Goal: Navigation & Orientation: Find specific page/section

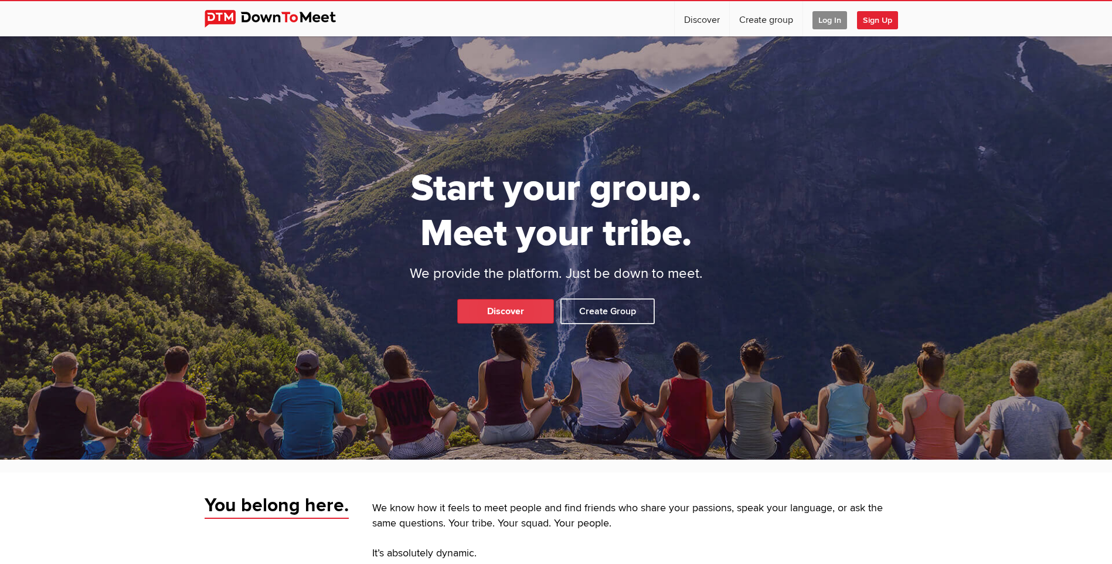
click at [526, 314] on link "Discover" at bounding box center [505, 311] width 97 height 25
select select "null"
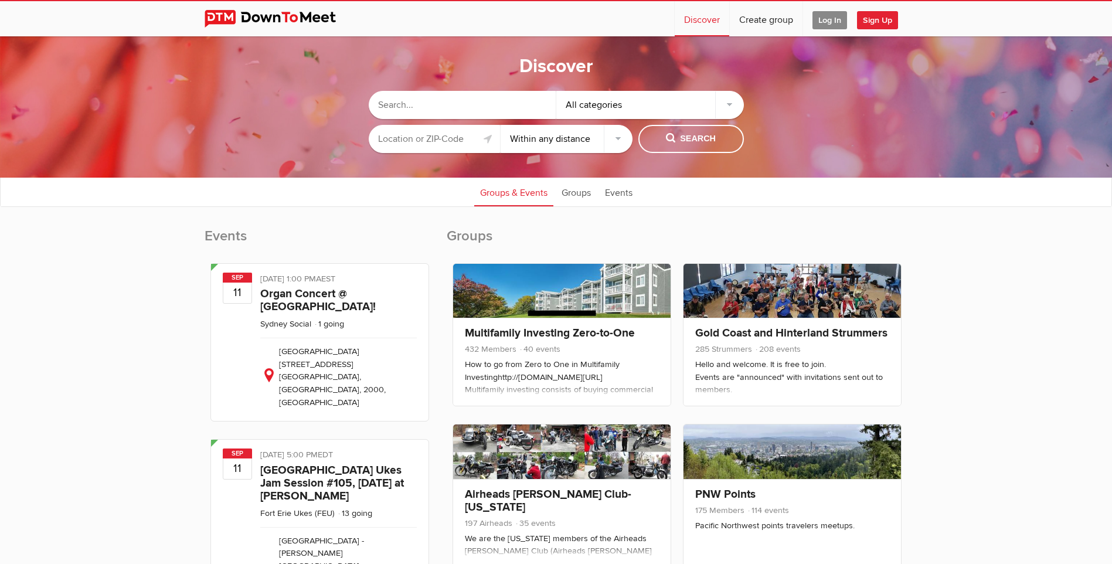
click at [451, 139] on input "text" at bounding box center [435, 139] width 132 height 28
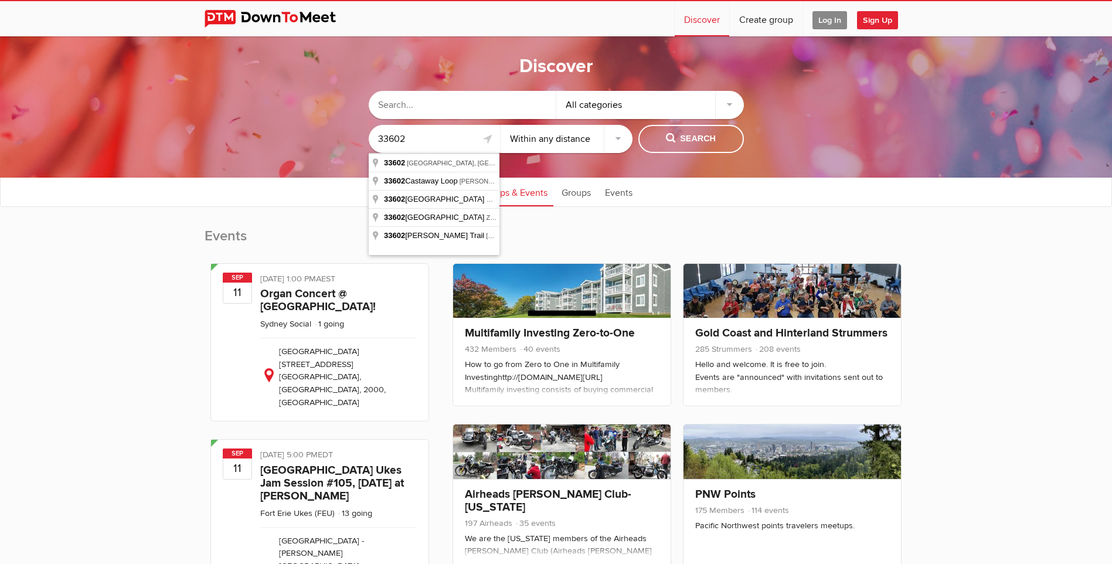
type input "33602"
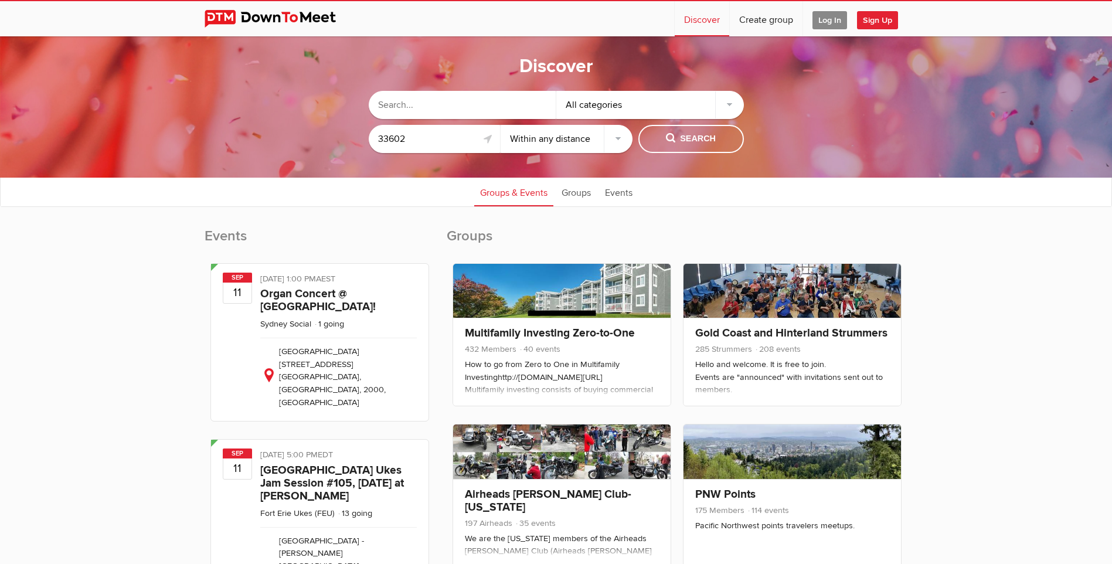
click at [563, 142] on select "Within 10 miles Within 25 miles Within 50 miles Within 100 miles Within any dis…" at bounding box center [567, 139] width 132 height 28
select select "10"
click at [501, 125] on select "Within 10 miles Within 25 miles Within 50 miles Within 100 miles Within any dis…" at bounding box center [567, 139] width 132 height 28
click at [666, 133] on span "Search" at bounding box center [691, 139] width 50 height 13
click at [703, 139] on span "Search" at bounding box center [691, 139] width 50 height 13
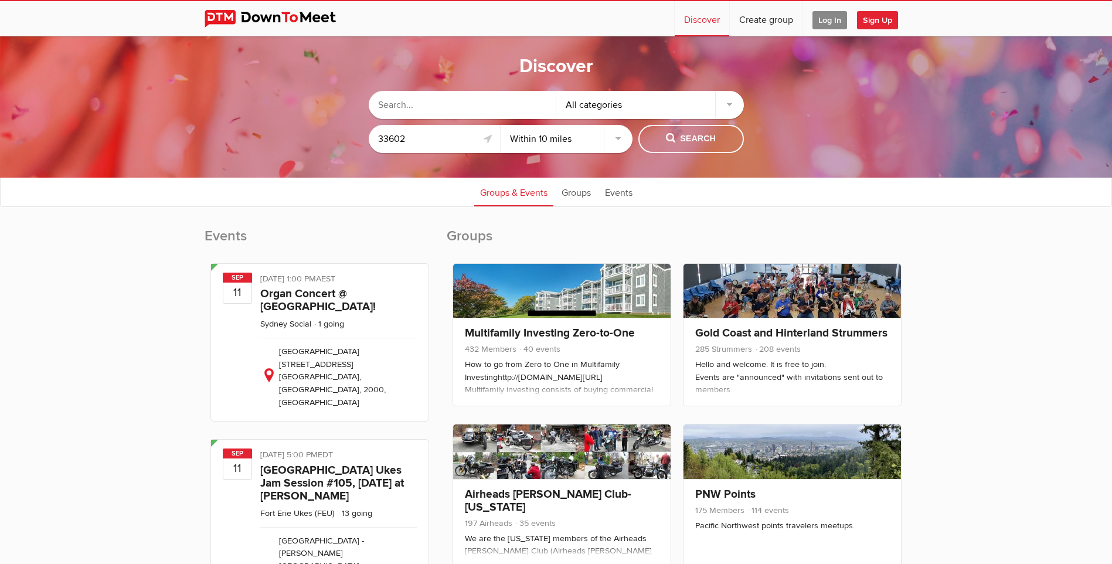
click at [592, 106] on div "All categories" at bounding box center [650, 105] width 188 height 28
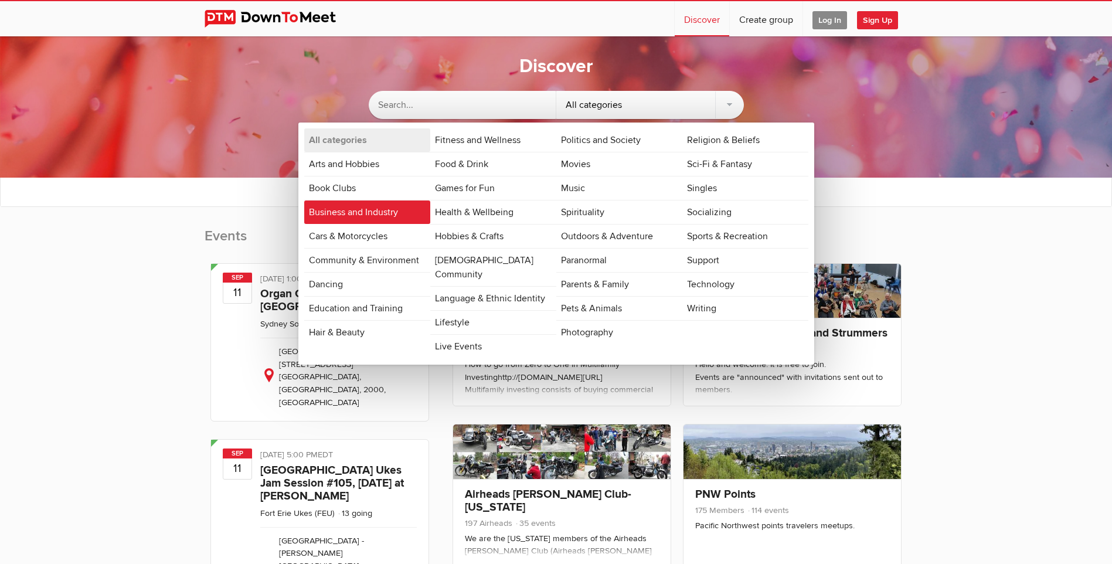
click at [394, 212] on link "Business and Industry" at bounding box center [367, 212] width 126 height 23
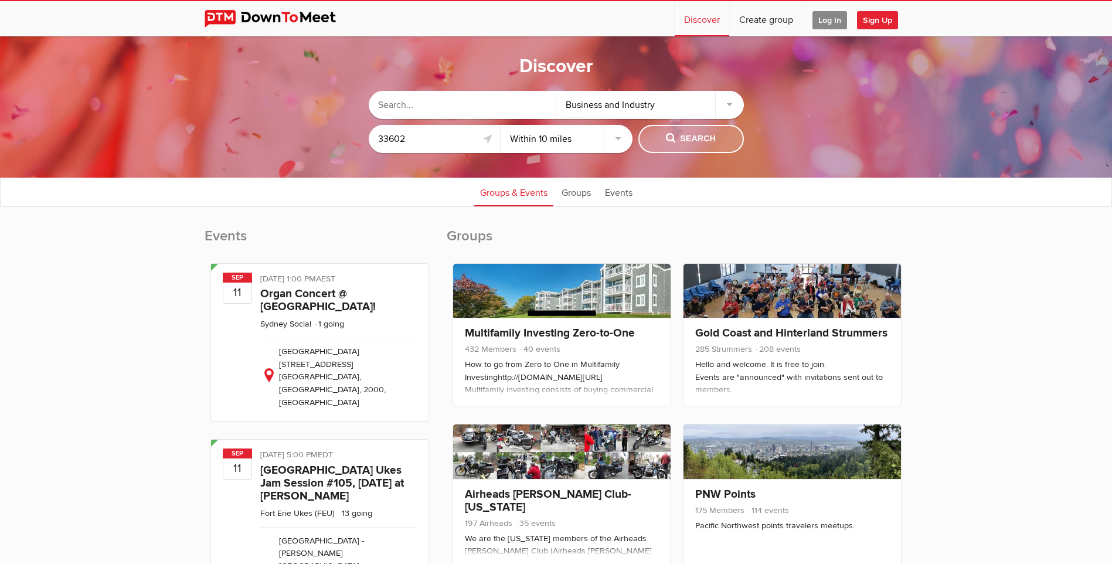
click at [698, 141] on span "Search" at bounding box center [691, 139] width 50 height 13
click at [606, 192] on link "Events" at bounding box center [618, 191] width 39 height 29
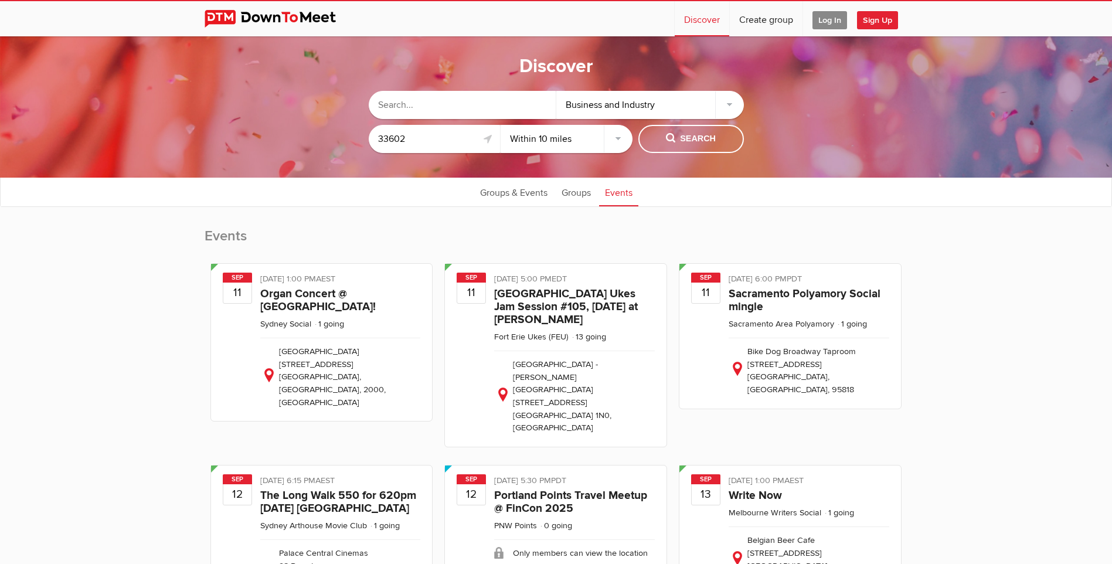
click at [447, 139] on input "33602" at bounding box center [435, 139] width 132 height 28
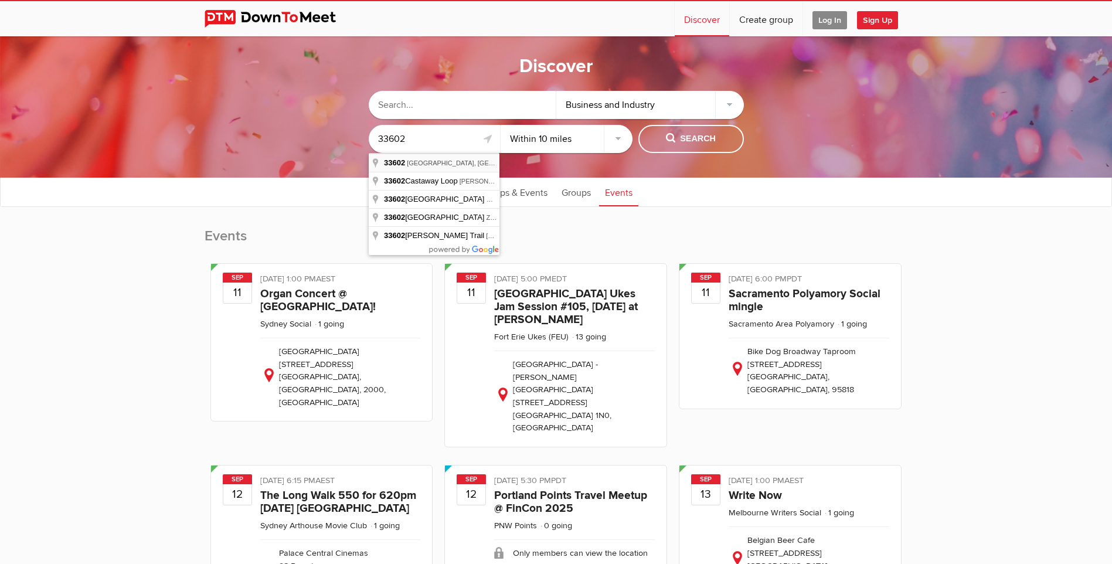
type input "[GEOGRAPHIC_DATA], [GEOGRAPHIC_DATA]"
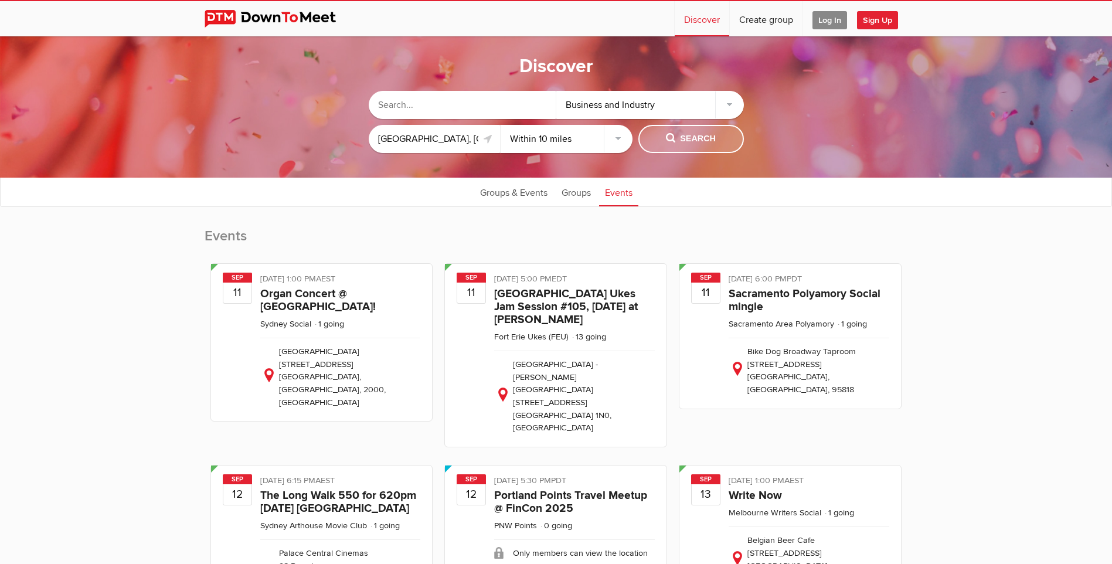
click at [716, 141] on button "Search" at bounding box center [691, 139] width 106 height 28
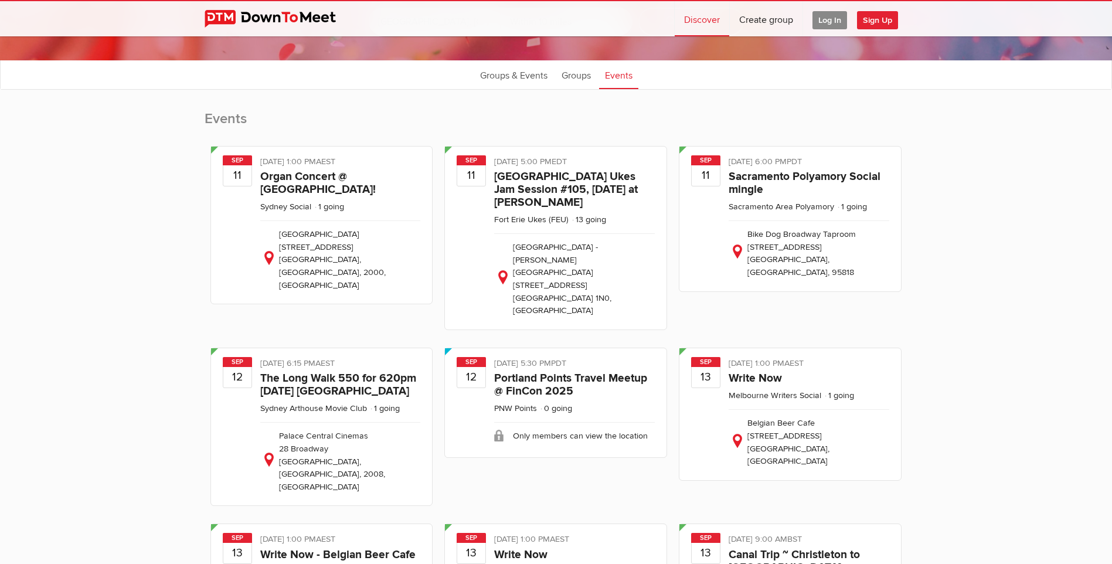
scroll to position [90, 0]
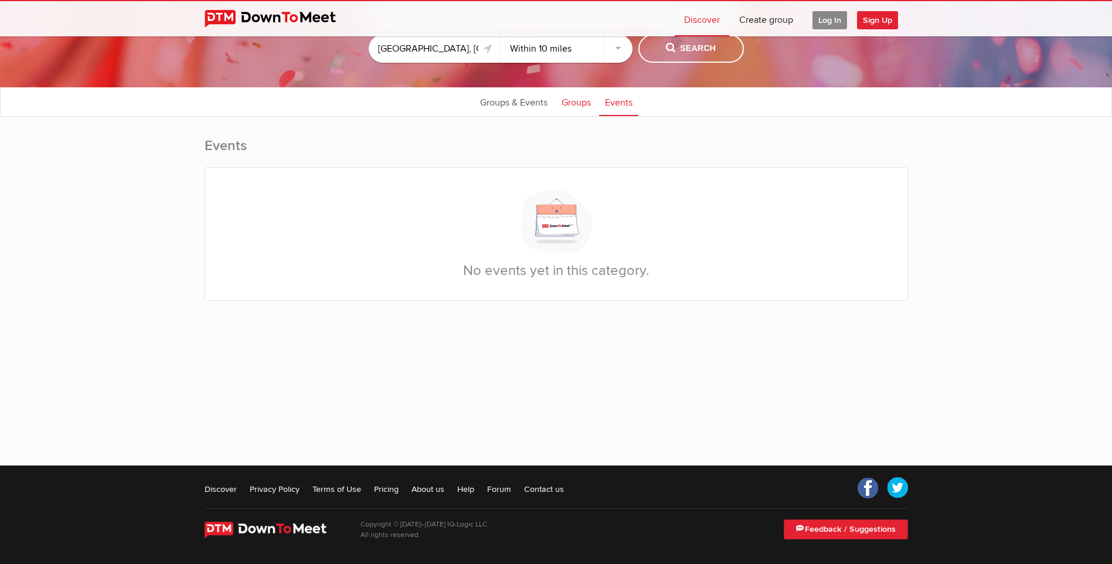
click at [566, 99] on link "Groups" at bounding box center [576, 101] width 41 height 29
click at [515, 103] on link "Groups & Events" at bounding box center [513, 101] width 79 height 29
